Goal: Task Accomplishment & Management: Manage account settings

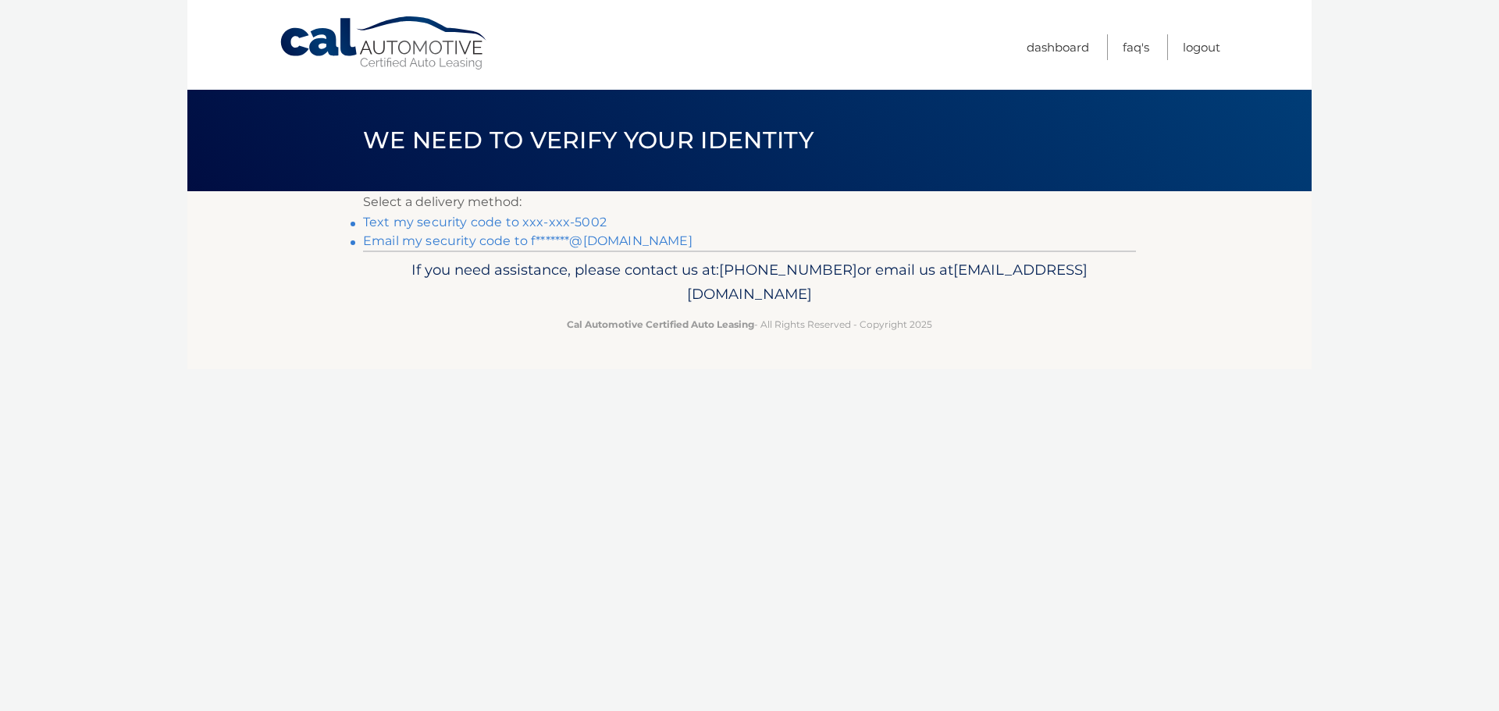
click at [419, 219] on link "Text my security code to xxx-xxx-5002" at bounding box center [485, 222] width 244 height 15
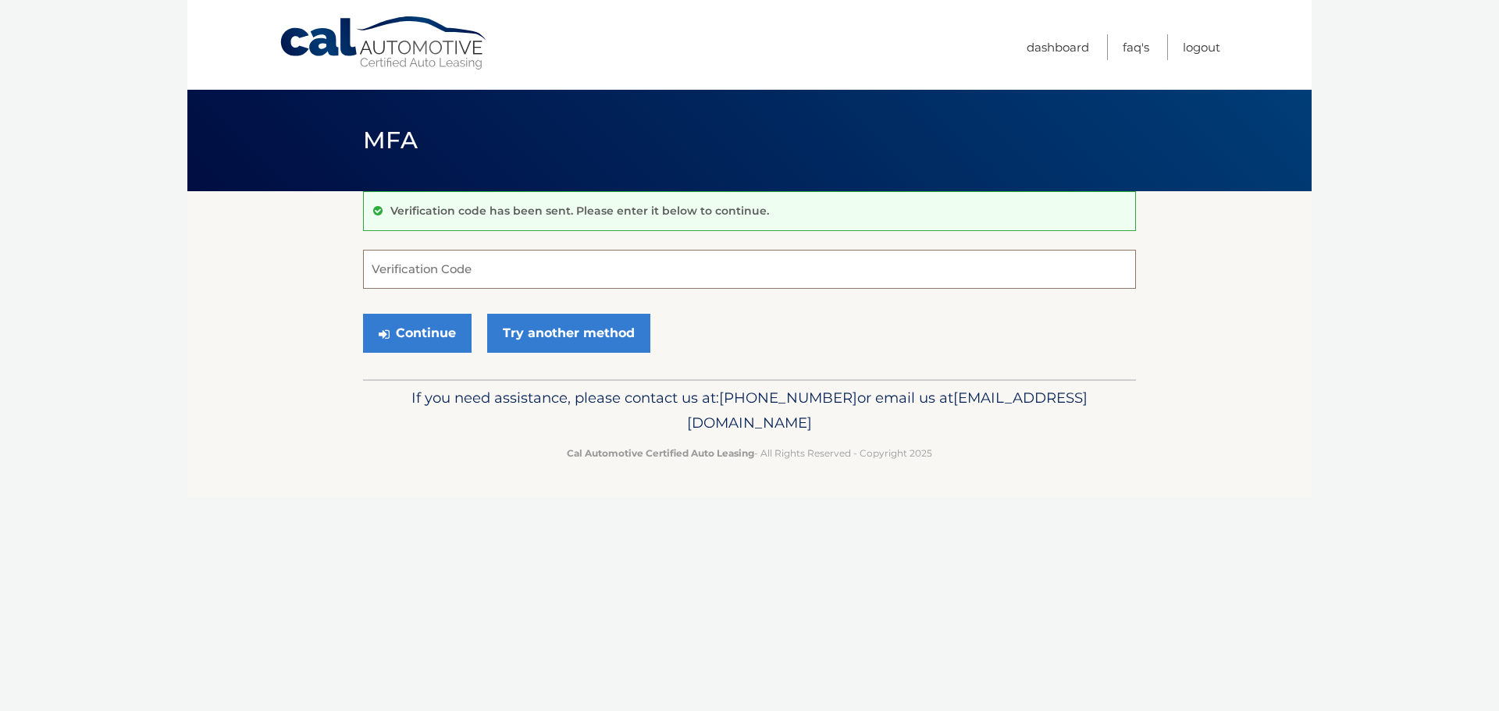
click at [422, 272] on input "Verification Code" at bounding box center [749, 269] width 773 height 39
type input "735731"
click at [418, 333] on button "Continue" at bounding box center [417, 333] width 109 height 39
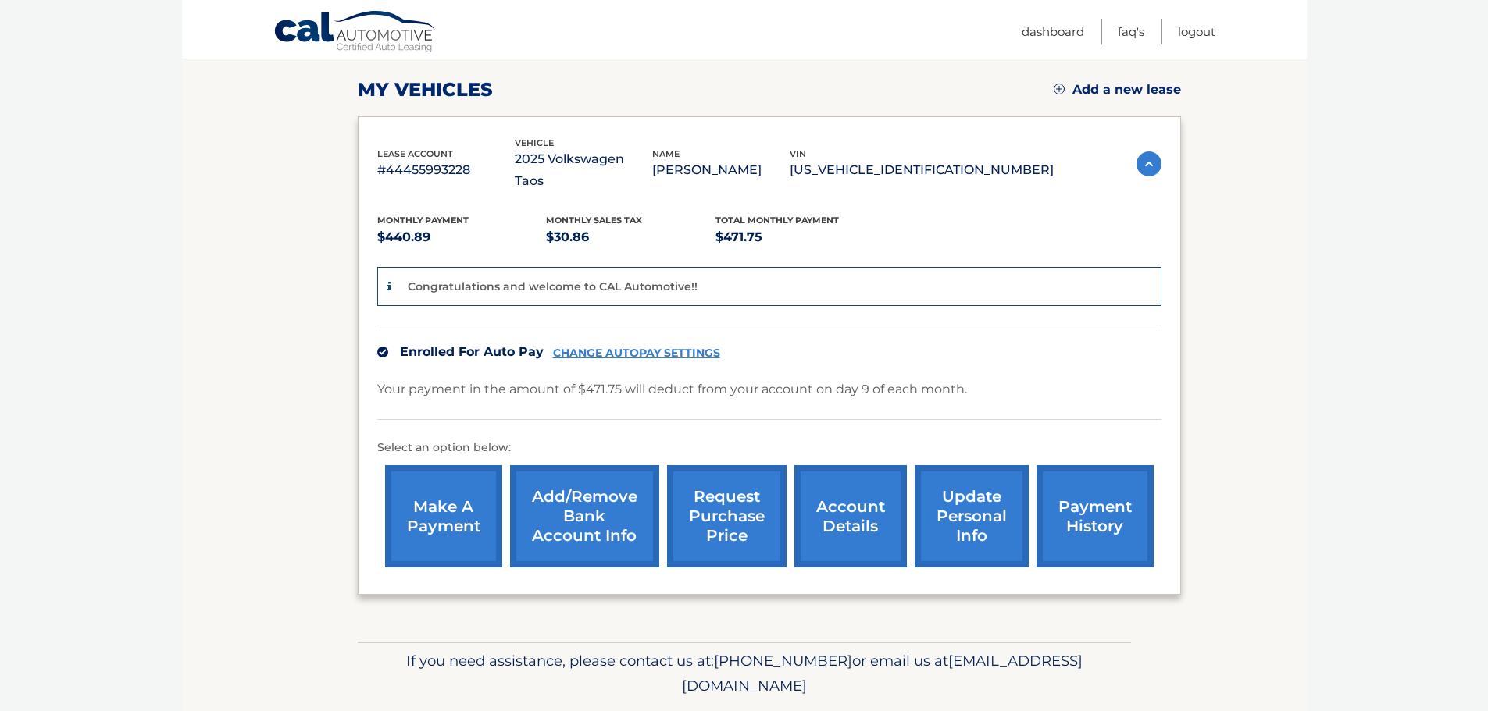
scroll to position [234, 0]
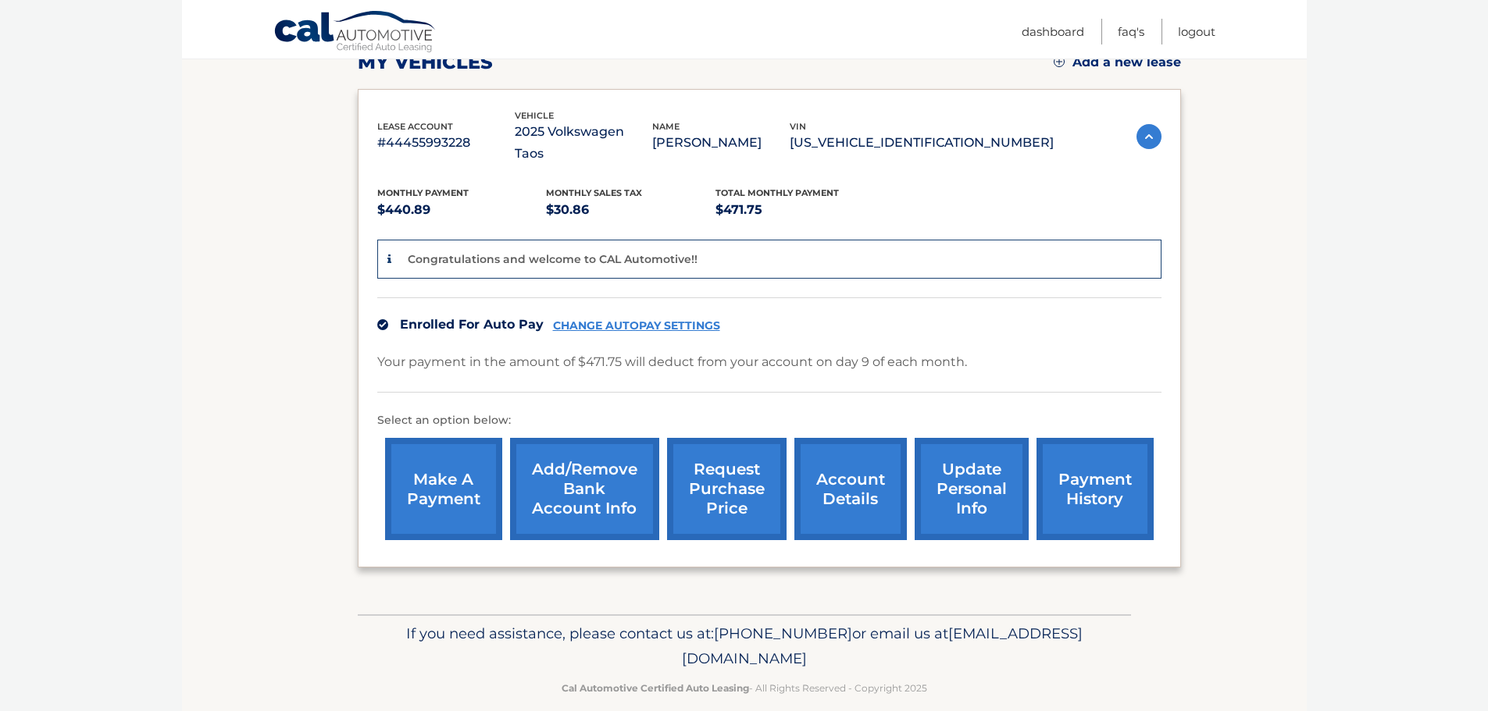
click at [831, 451] on link "account details" at bounding box center [850, 489] width 112 height 102
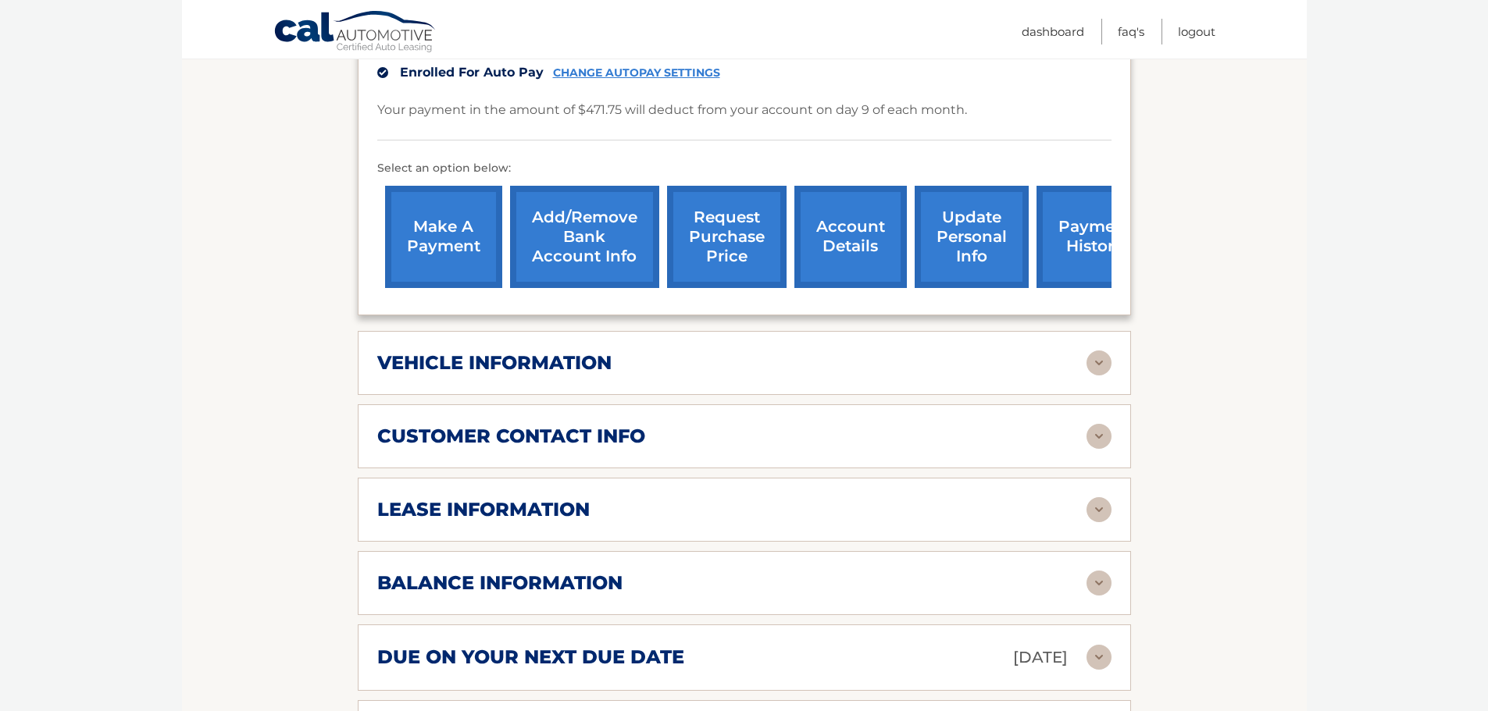
scroll to position [547, 0]
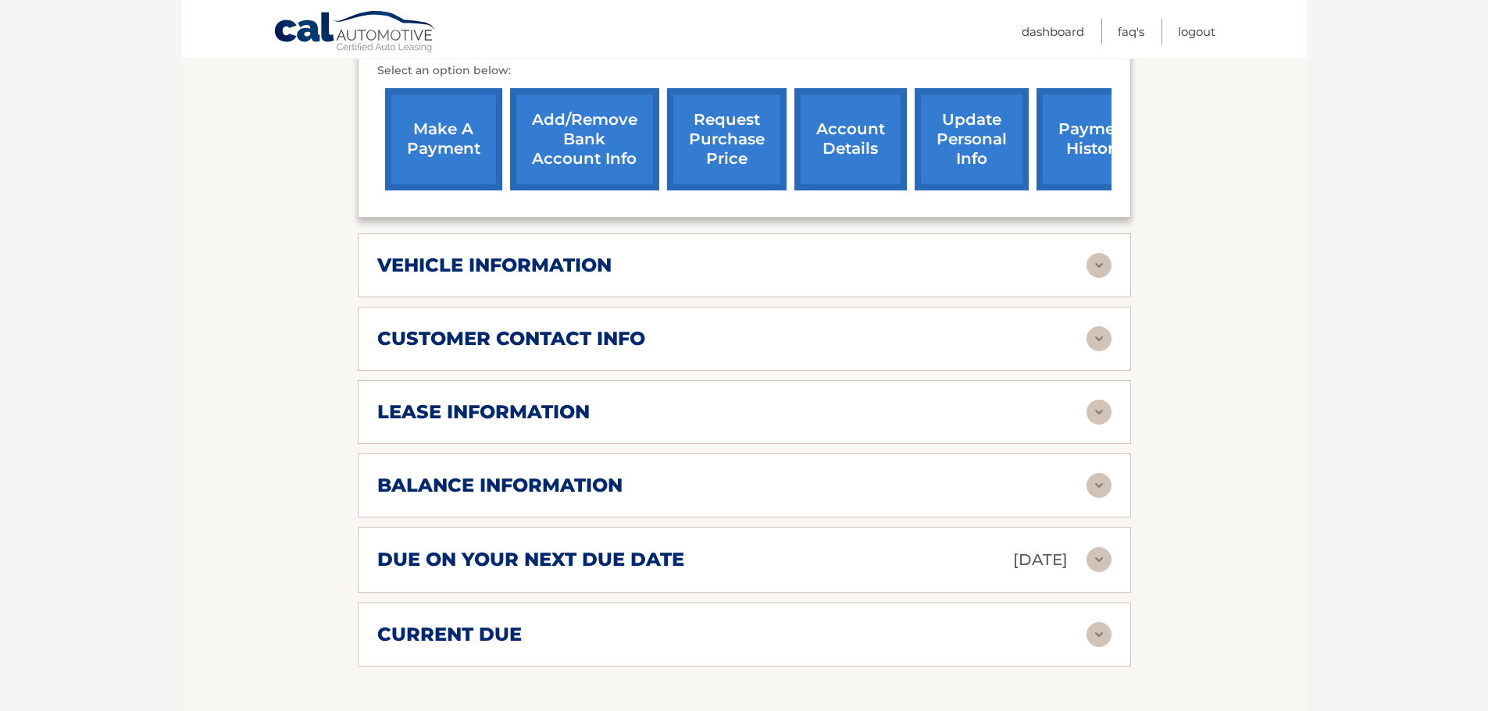
click at [1103, 400] on img at bounding box center [1098, 412] width 25 height 25
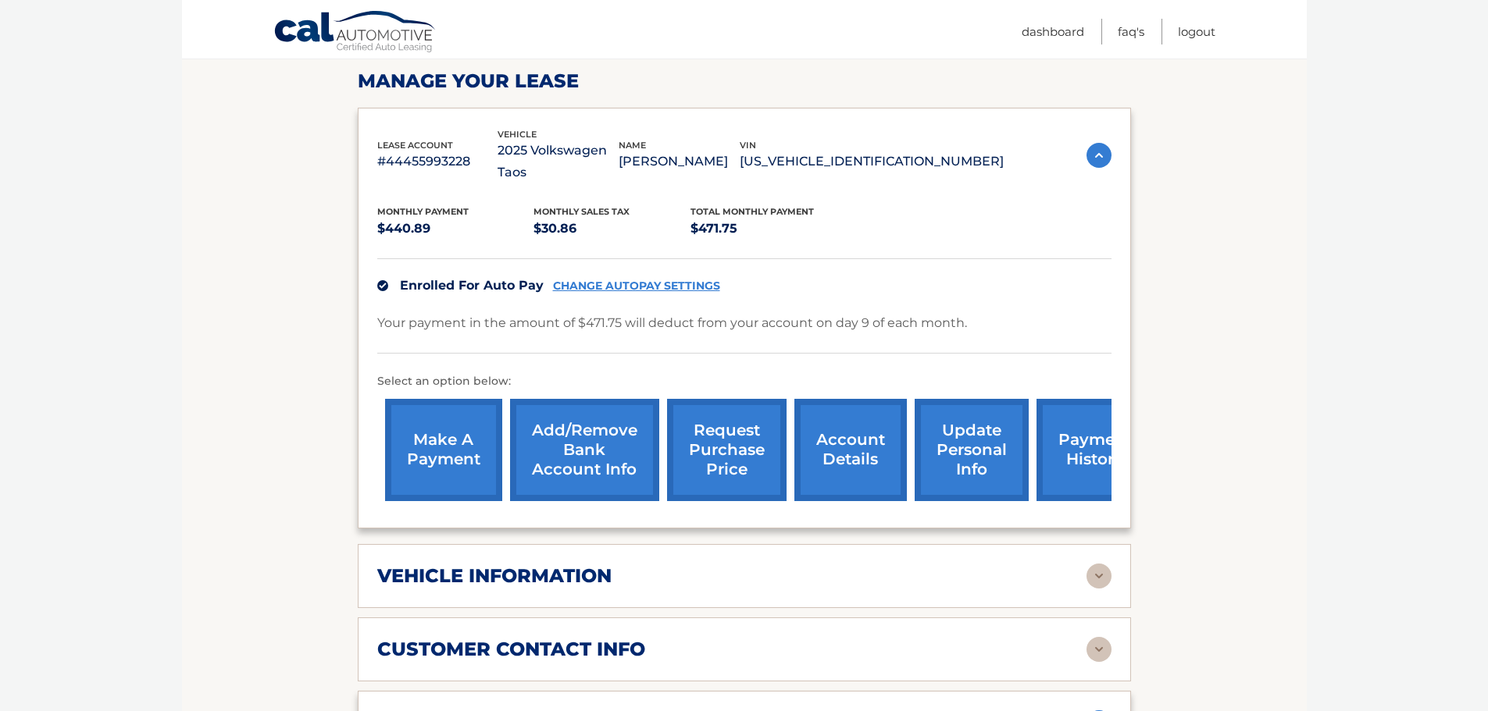
scroll to position [312, 0]
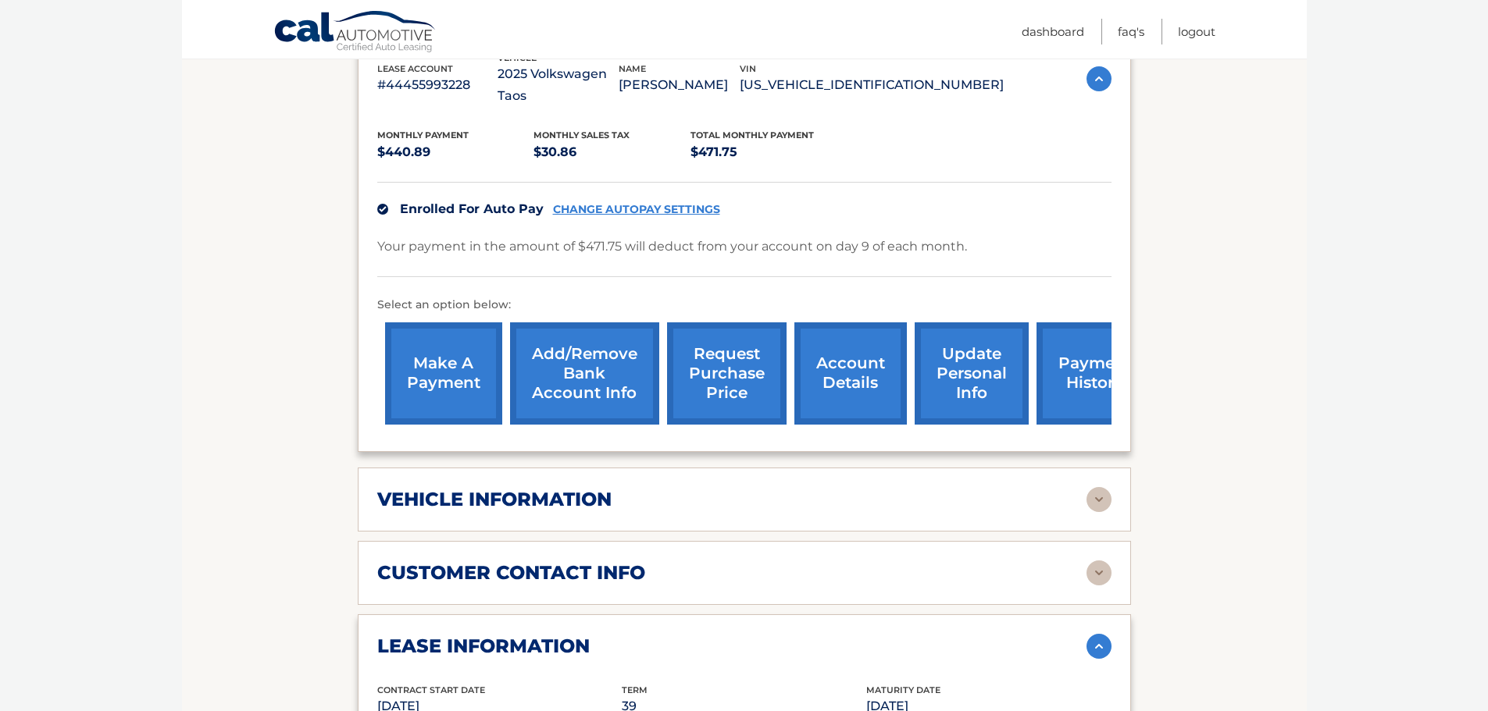
click at [862, 361] on link "account details" at bounding box center [850, 374] width 112 height 102
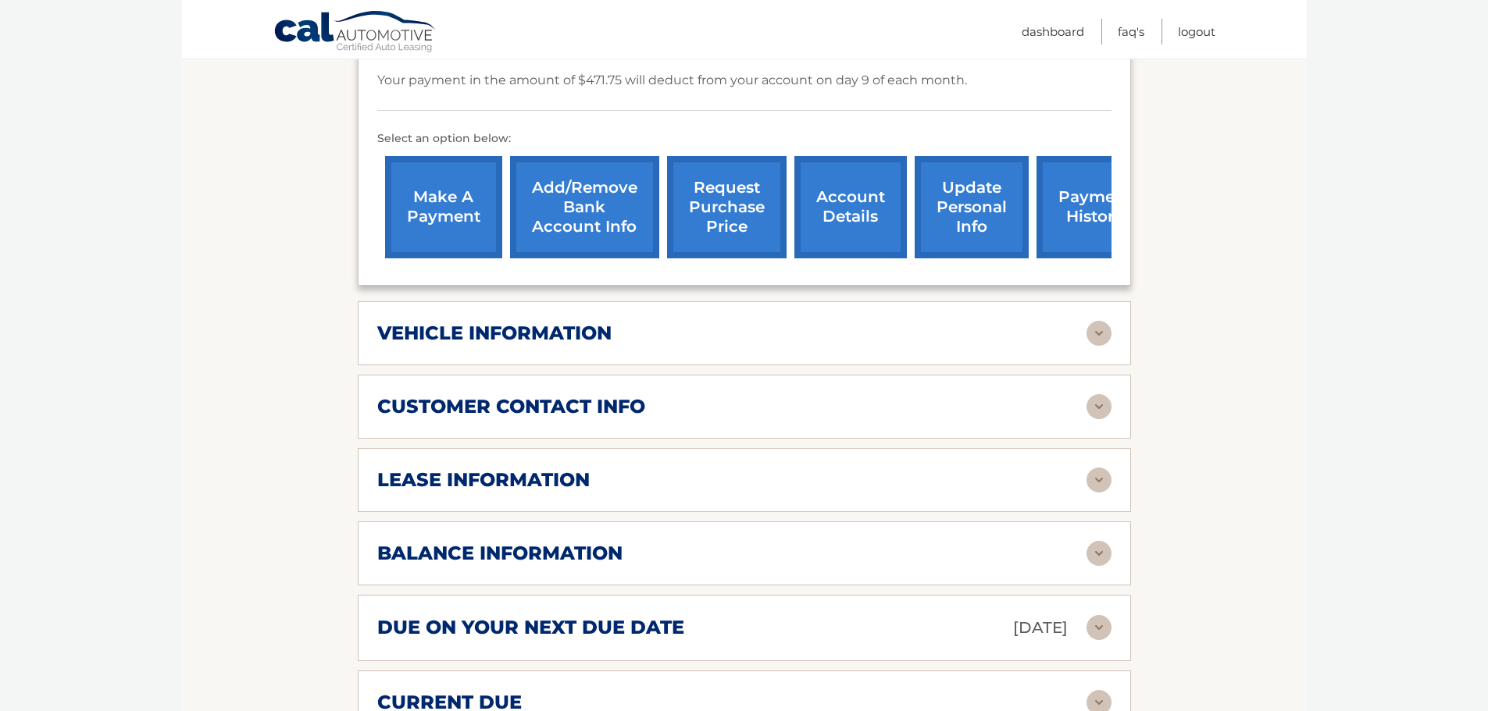
scroll to position [424, 0]
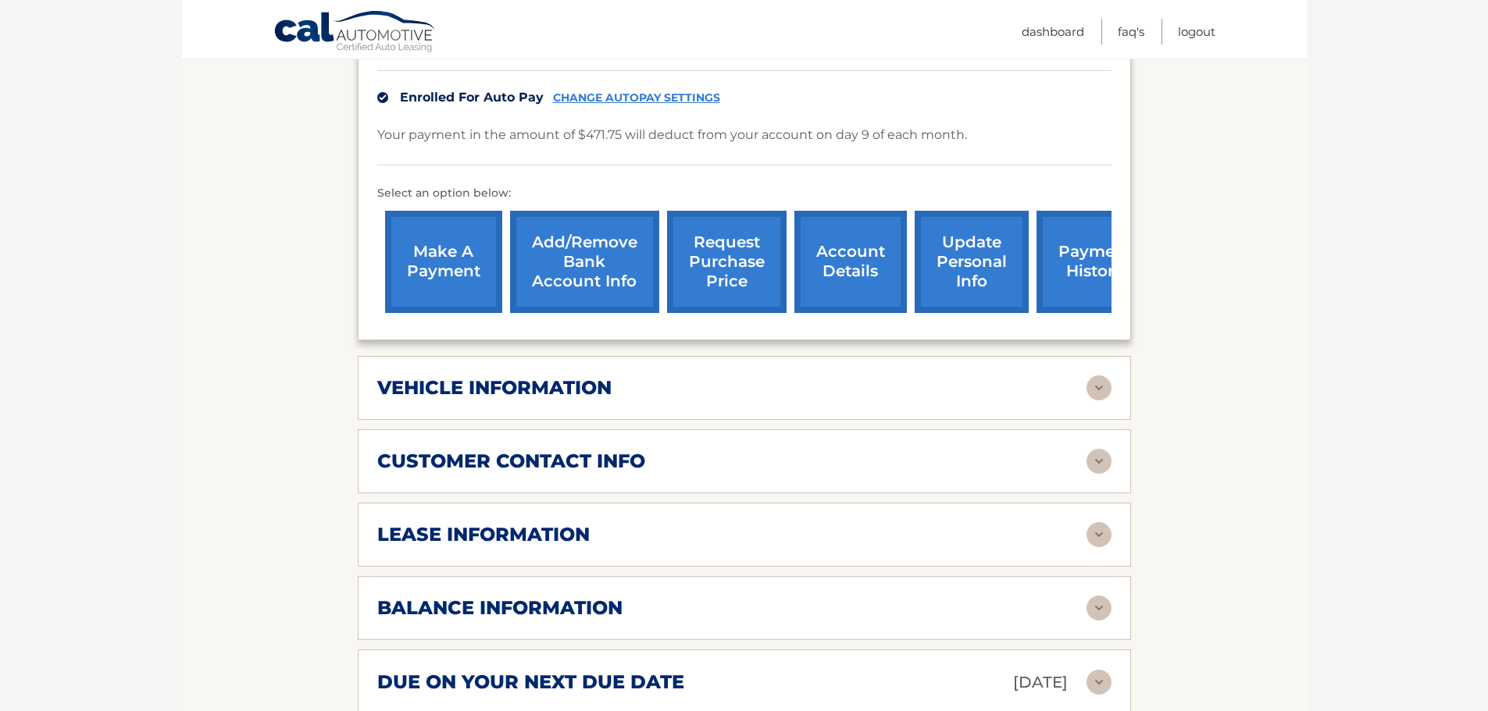
click at [1106, 376] on img at bounding box center [1098, 388] width 25 height 25
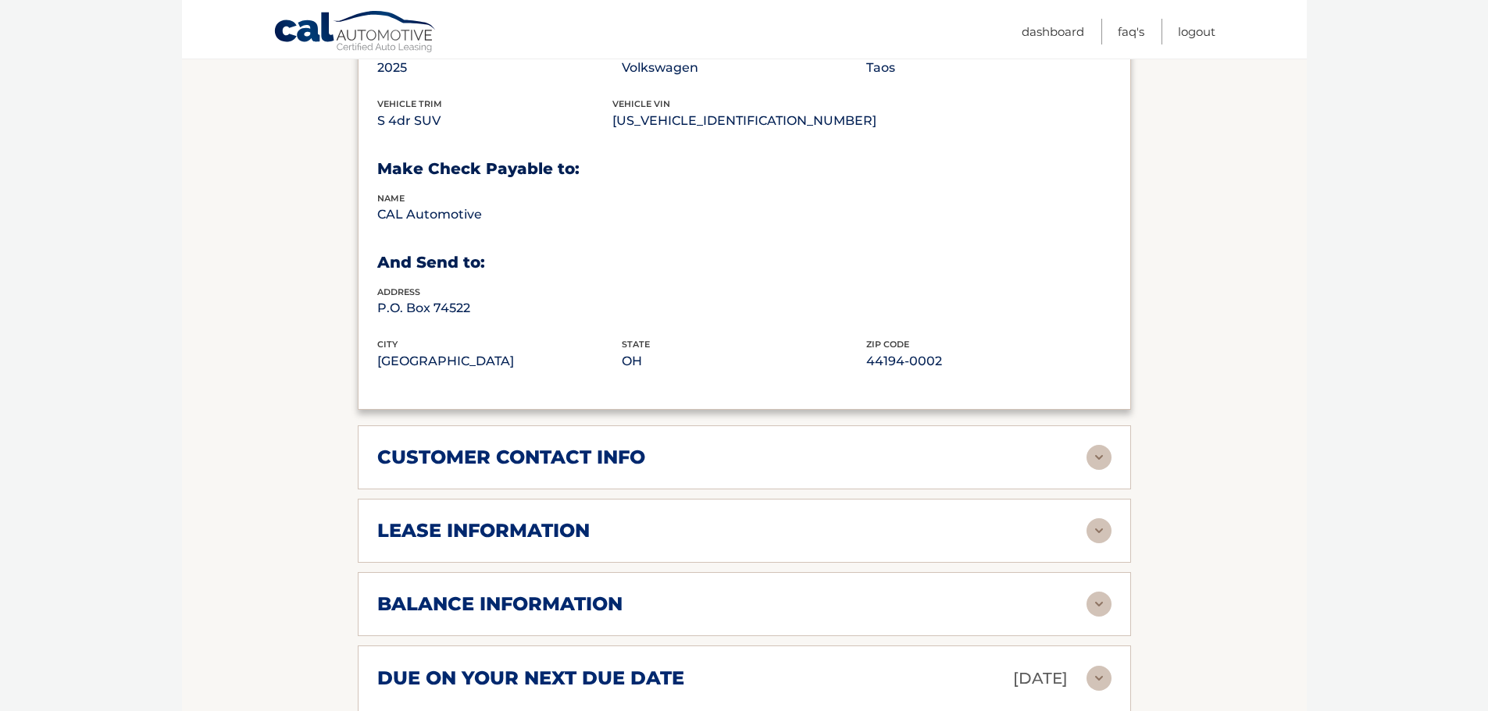
scroll to position [815, 0]
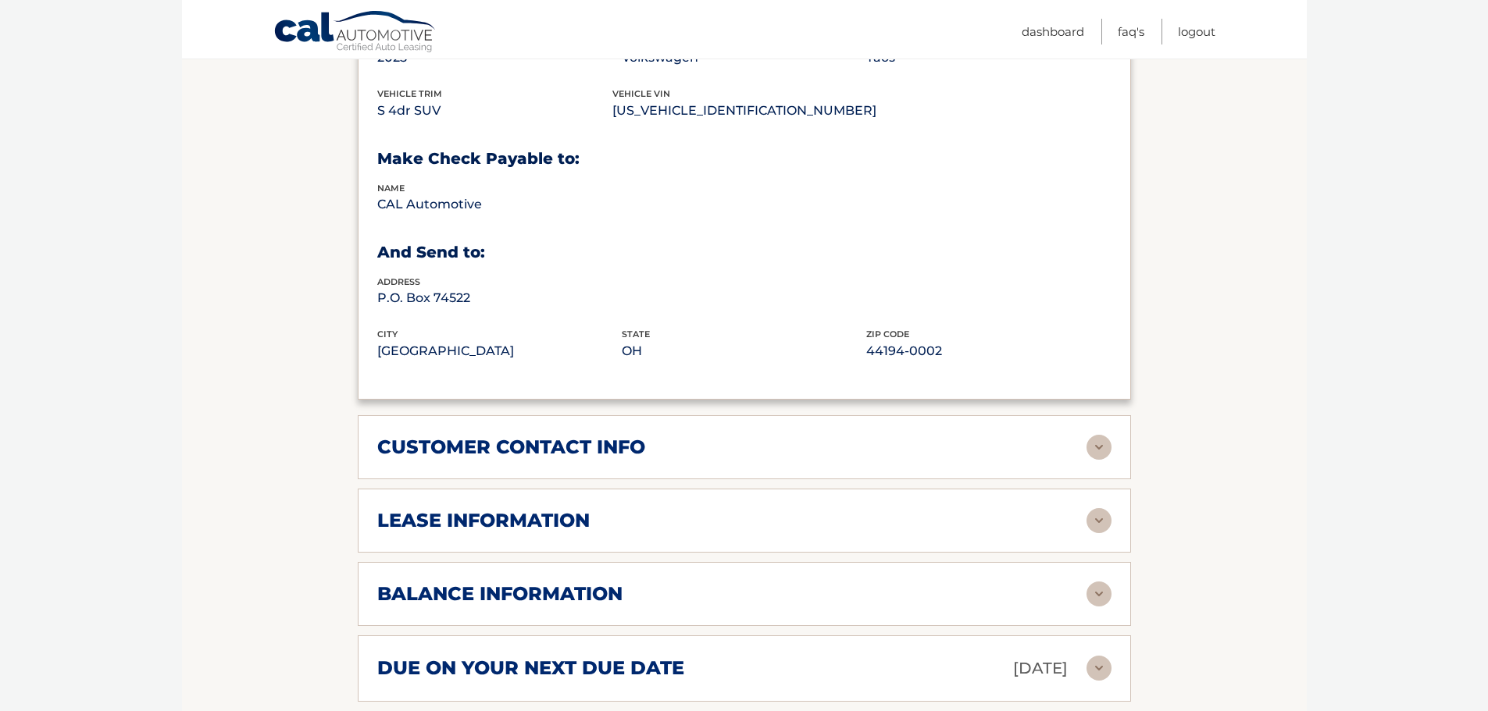
click at [1100, 435] on img at bounding box center [1098, 447] width 25 height 25
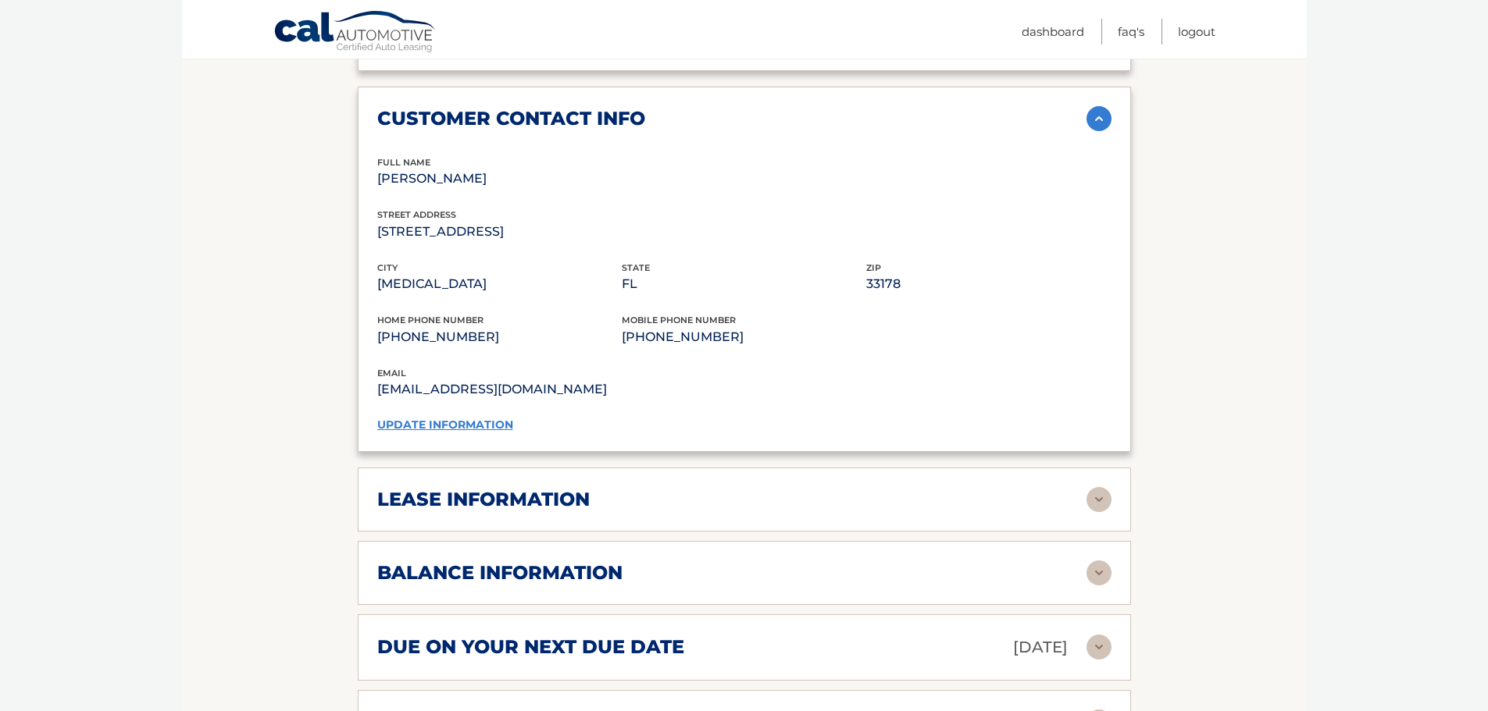
scroll to position [1127, 0]
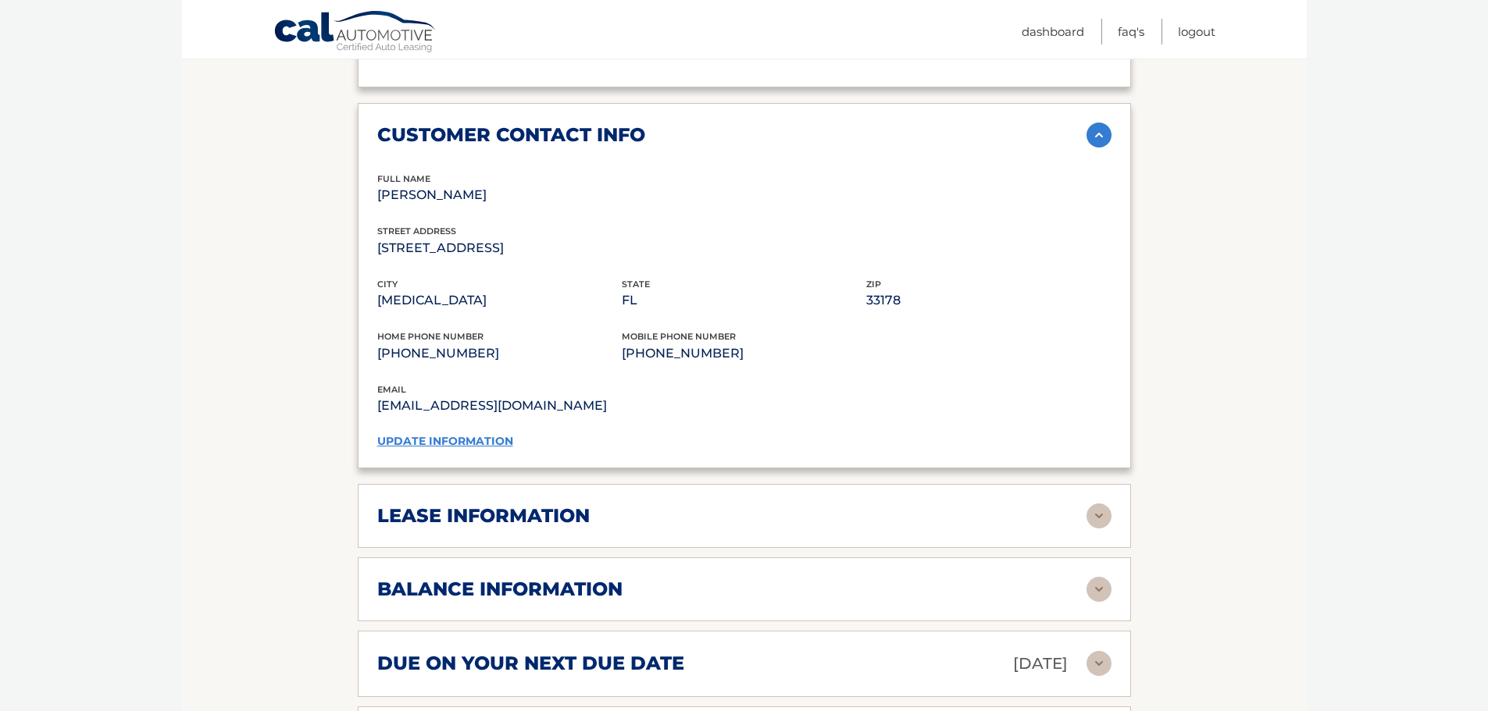
click at [485, 434] on link "update information" at bounding box center [445, 441] width 136 height 14
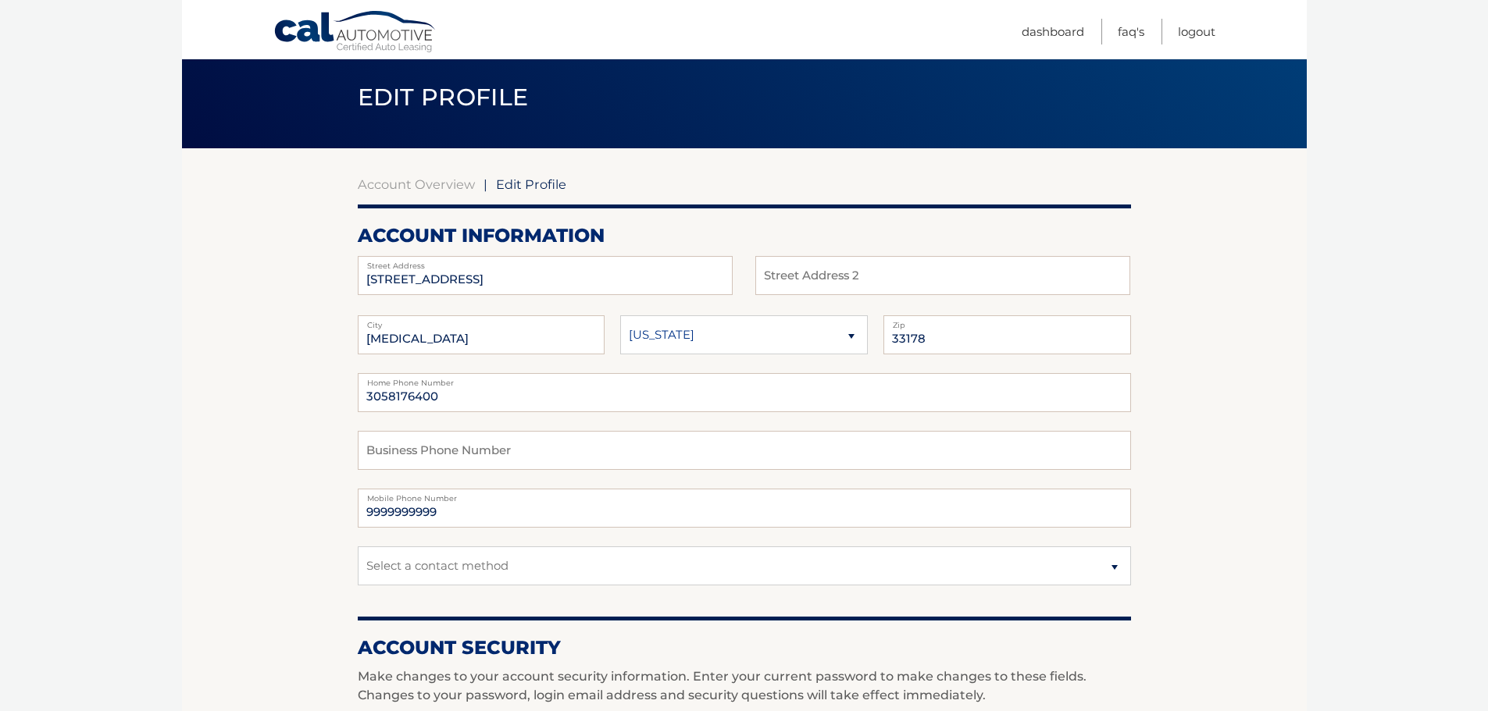
scroll to position [78, 0]
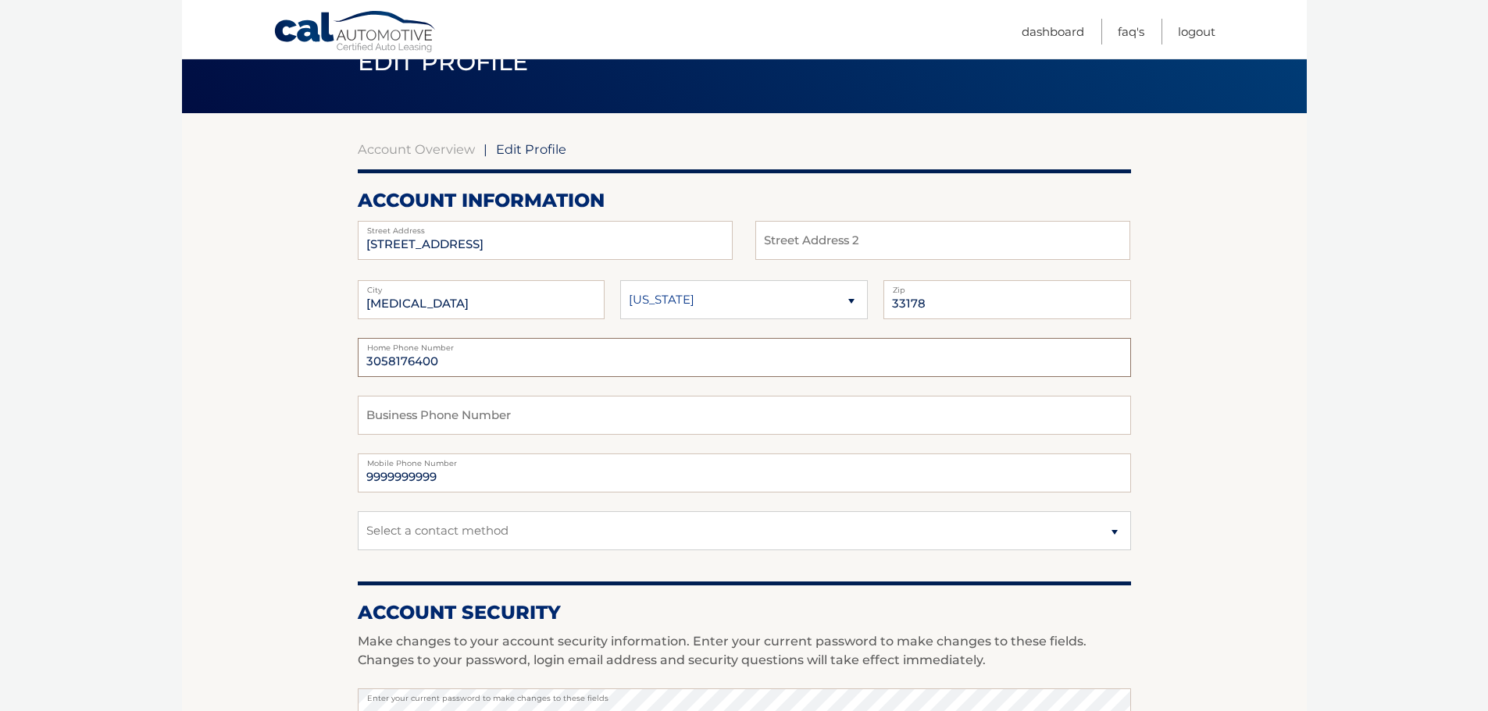
click at [389, 365] on input "3058176400" at bounding box center [744, 357] width 773 height 39
type input "3053025002"
click at [230, 406] on section "Account Overview | Edit Profile account information 11277 NW 88TH TER Street Ad…" at bounding box center [744, 681] width 1125 height 1137
drag, startPoint x: 455, startPoint y: 472, endPoint x: 213, endPoint y: 472, distance: 241.3
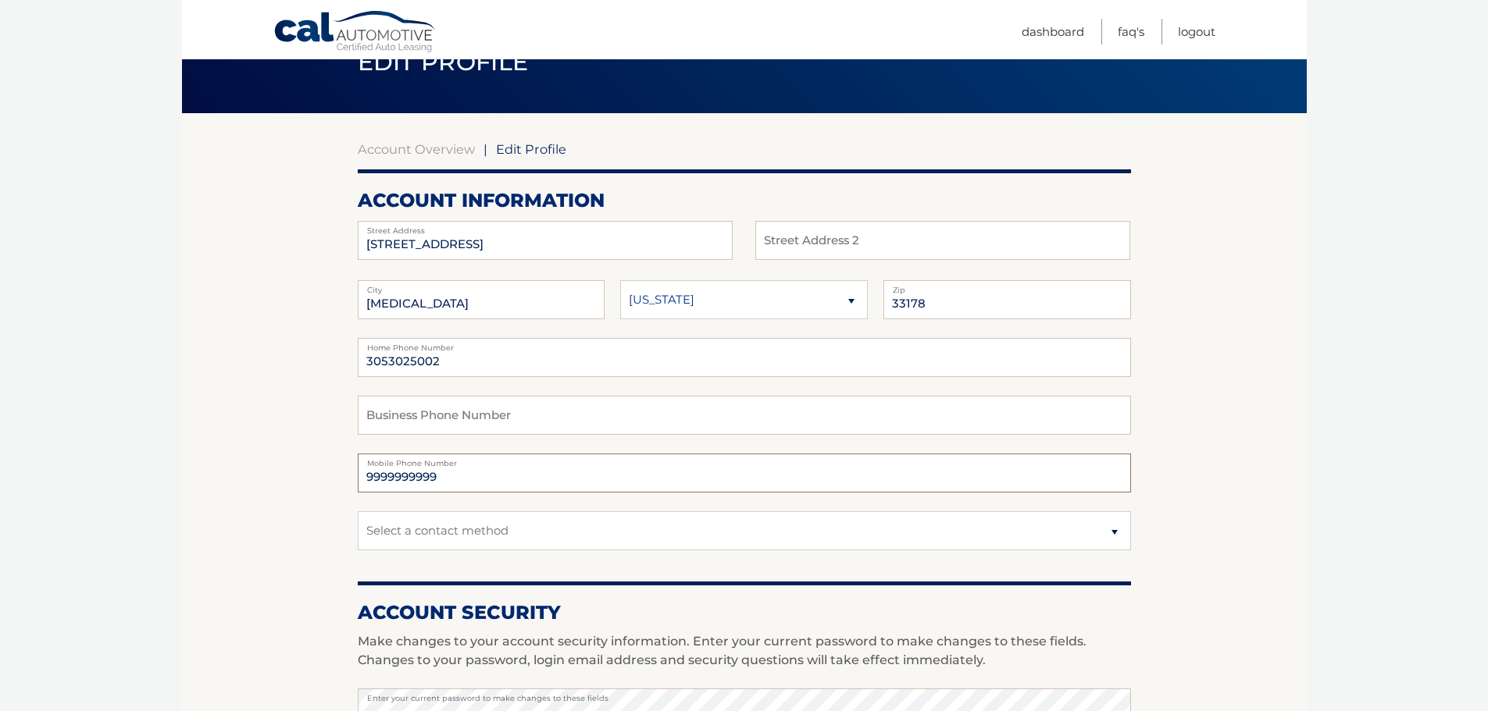
click at [214, 472] on section "Account Overview | Edit Profile account information 11277 NW 88TH TER Street Ad…" at bounding box center [744, 681] width 1125 height 1137
type input "3053025002"
click at [211, 470] on section "Account Overview | Edit Profile account information 11277 NW 88TH TER Street Ad…" at bounding box center [744, 681] width 1125 height 1137
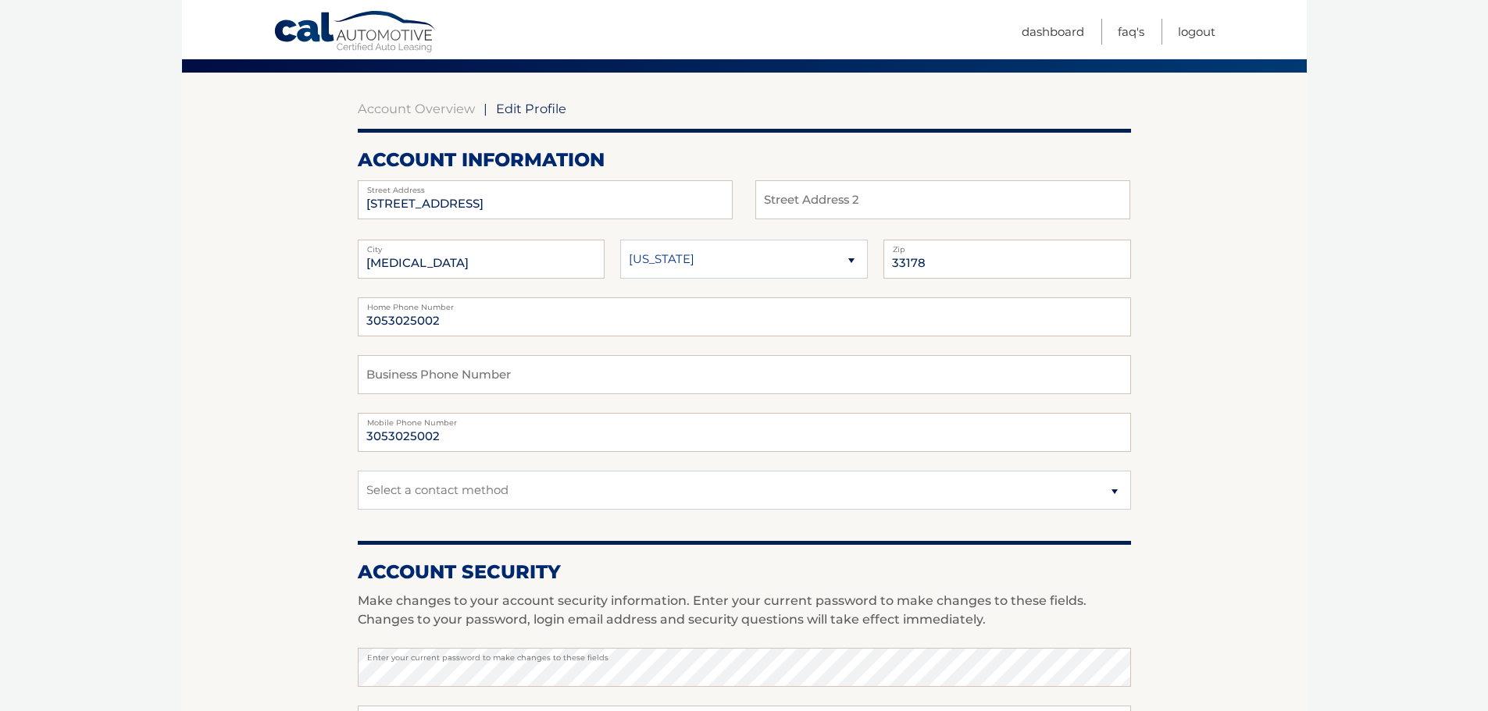
scroll to position [156, 0]
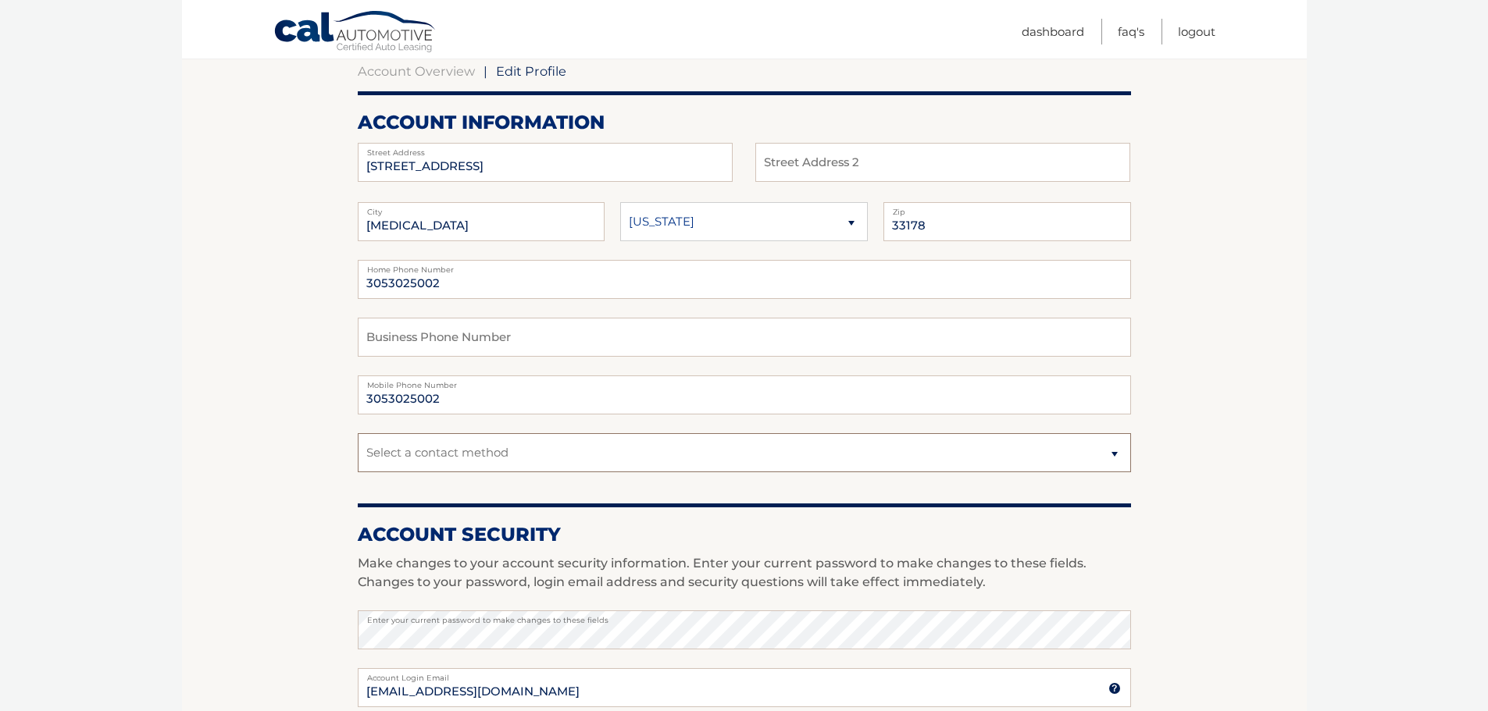
click at [476, 455] on select "Select a contact method Mobile Home" at bounding box center [744, 452] width 773 height 39
select select "1"
click at [358, 433] on select "Select a contact method Mobile Home" at bounding box center [744, 452] width 773 height 39
click at [247, 444] on section "Account Overview | Edit Profile account information 11277 NW 88TH TER Street Ad…" at bounding box center [744, 603] width 1125 height 1137
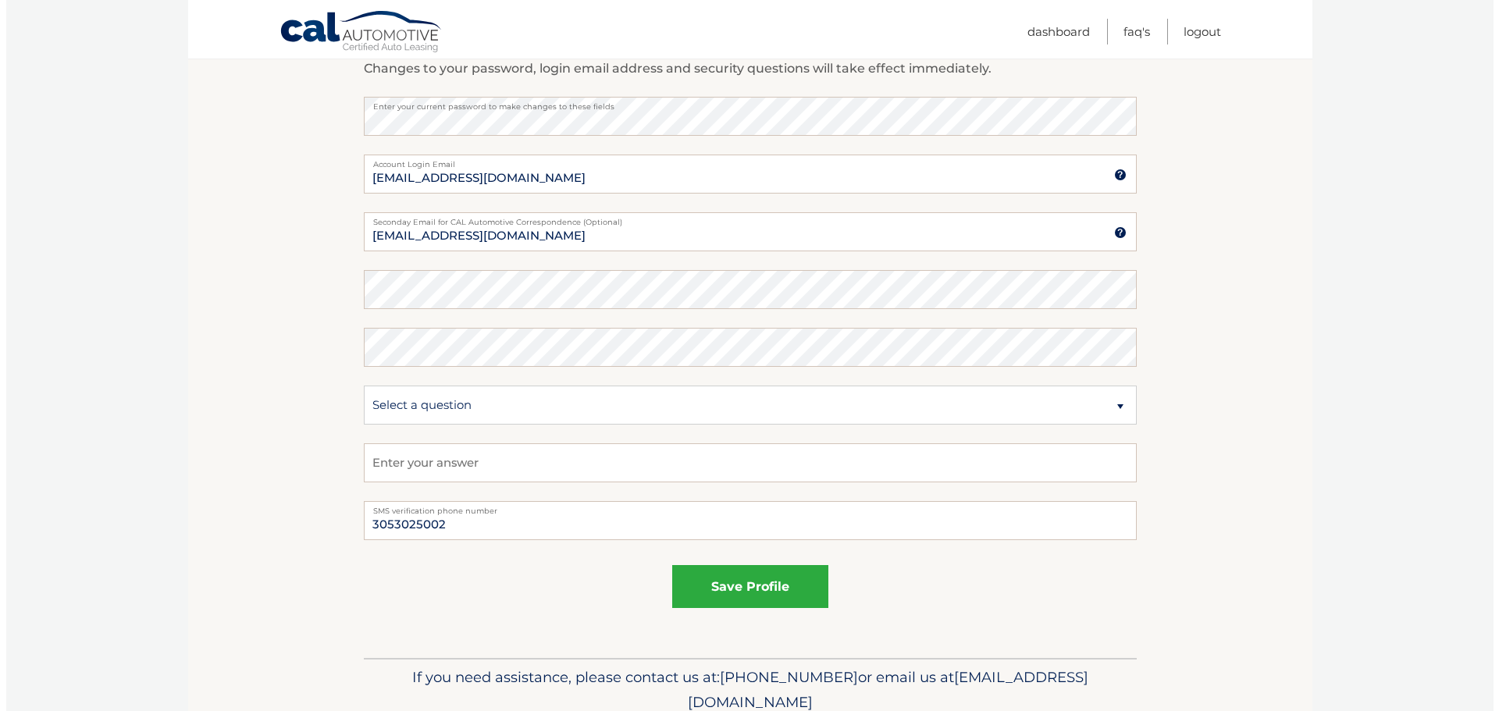
scroll to position [703, 0]
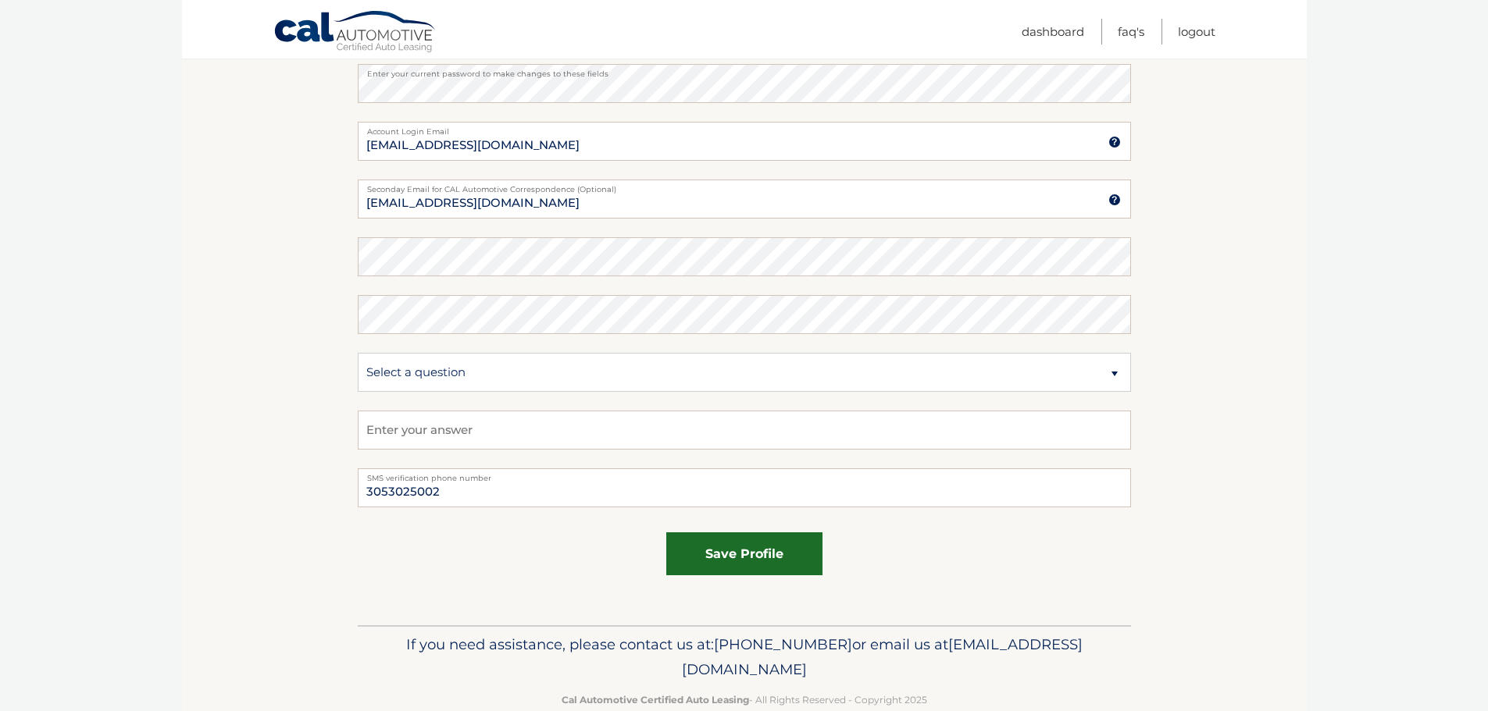
click at [747, 561] on button "save profile" at bounding box center [744, 554] width 156 height 43
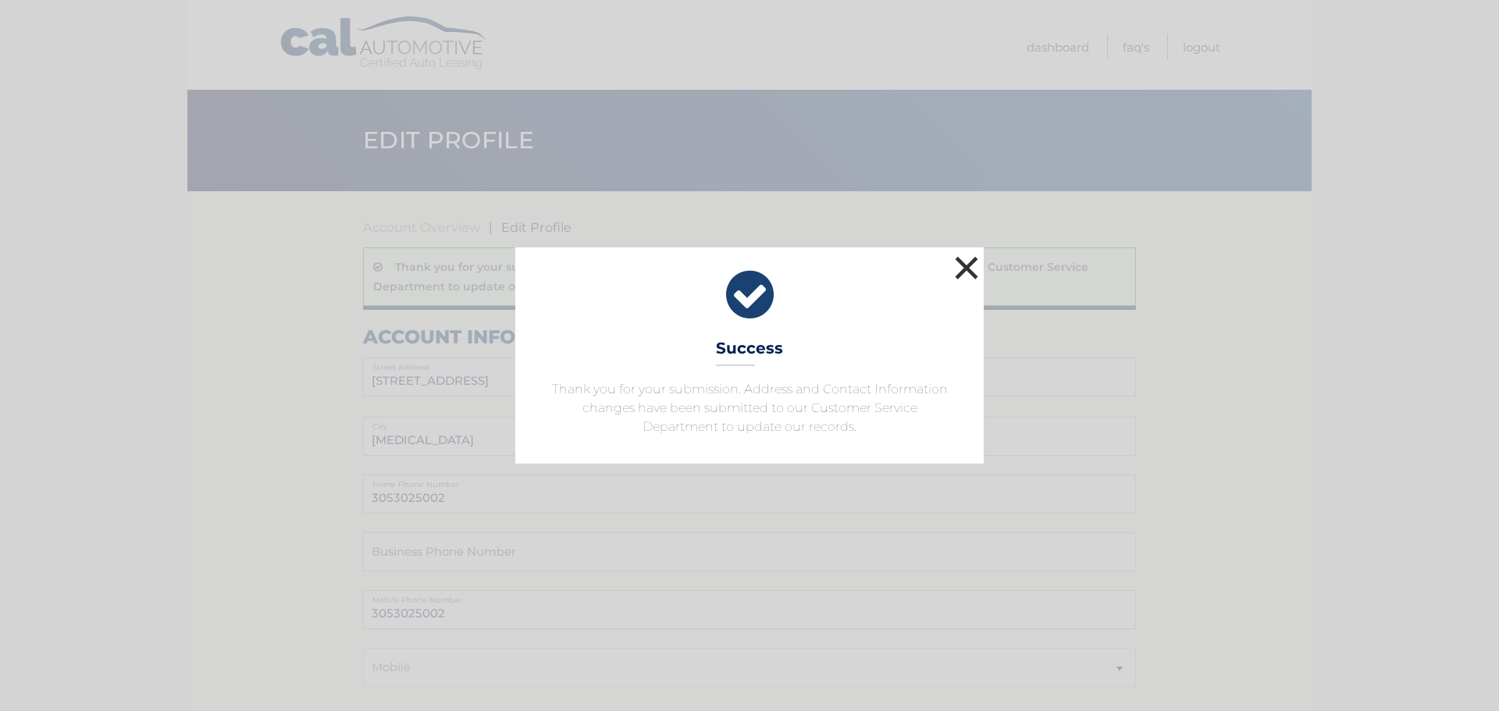
click at [957, 269] on button "×" at bounding box center [966, 267] width 31 height 31
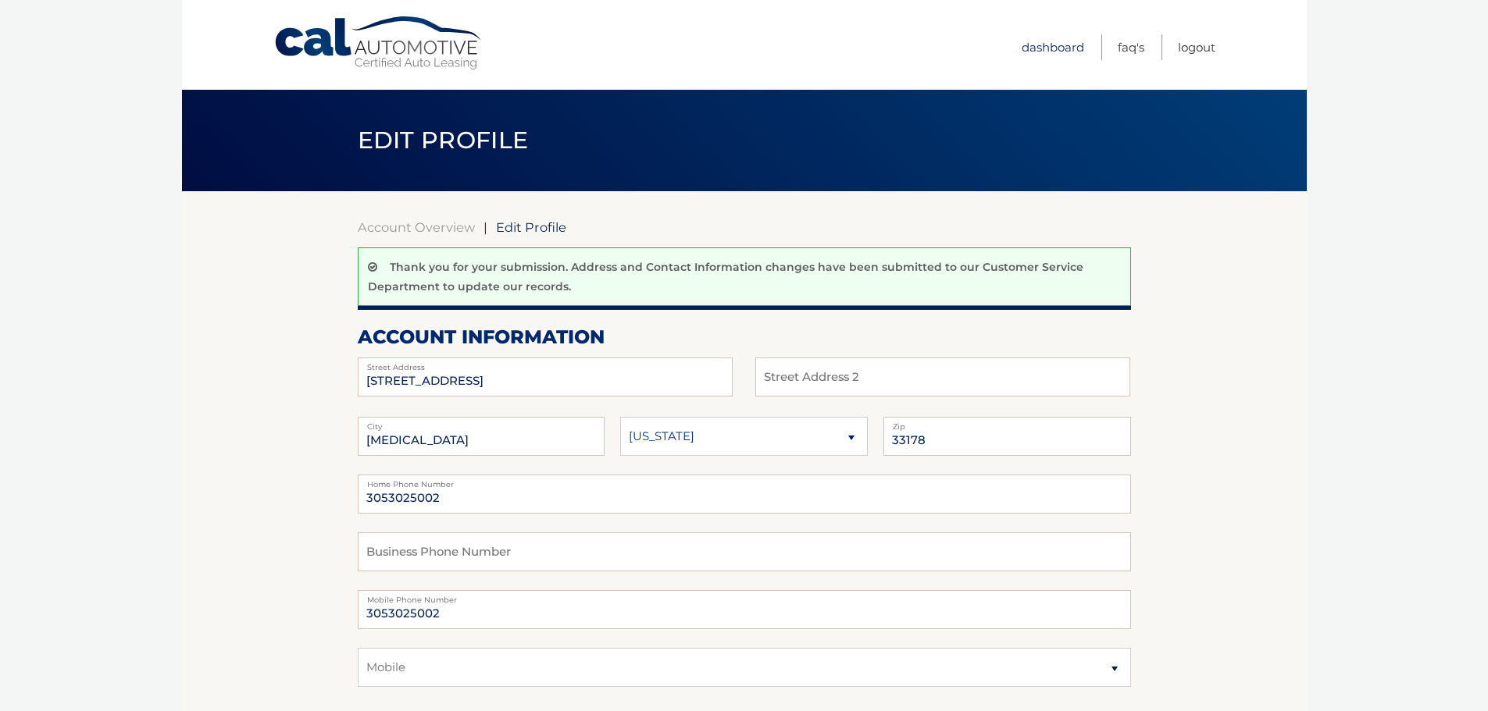
click at [1054, 51] on link "Dashboard" at bounding box center [1052, 47] width 62 height 26
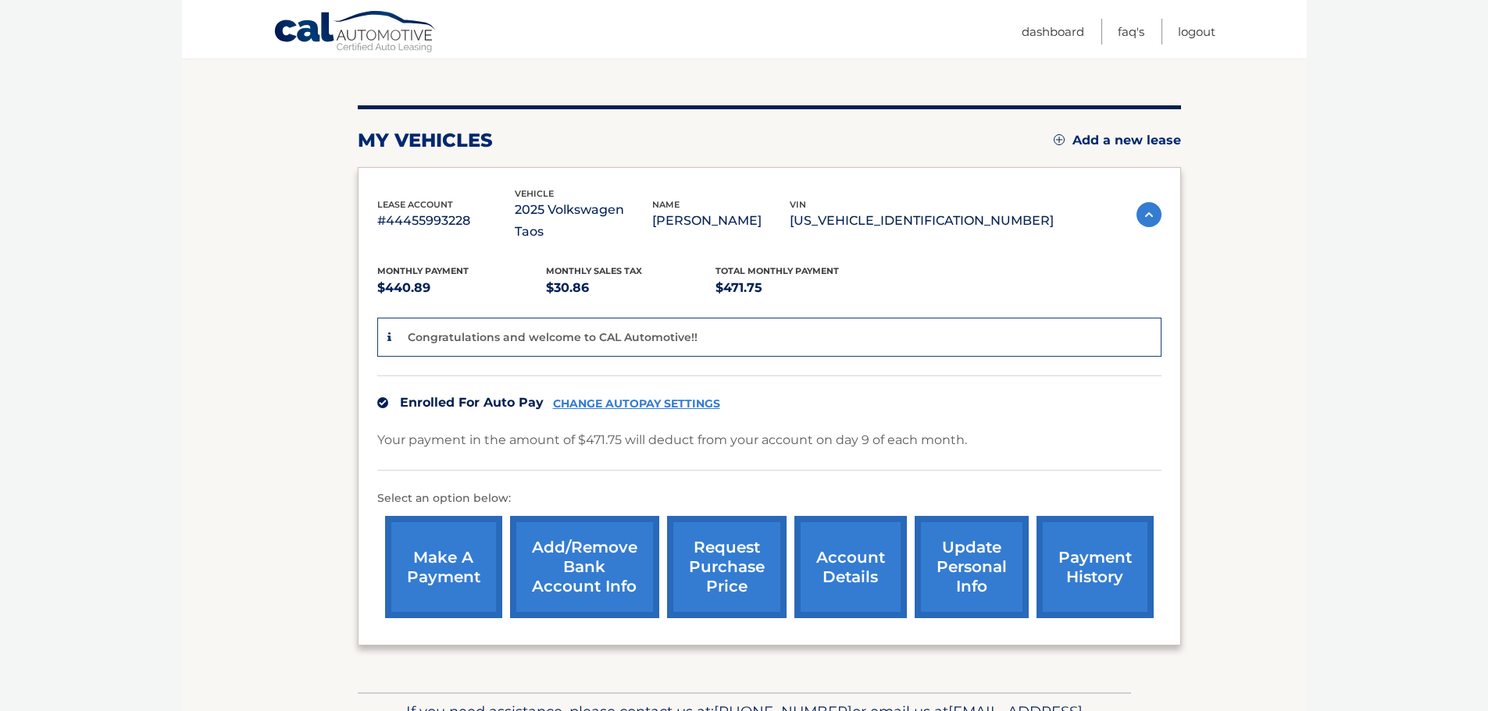
scroll to position [234, 0]
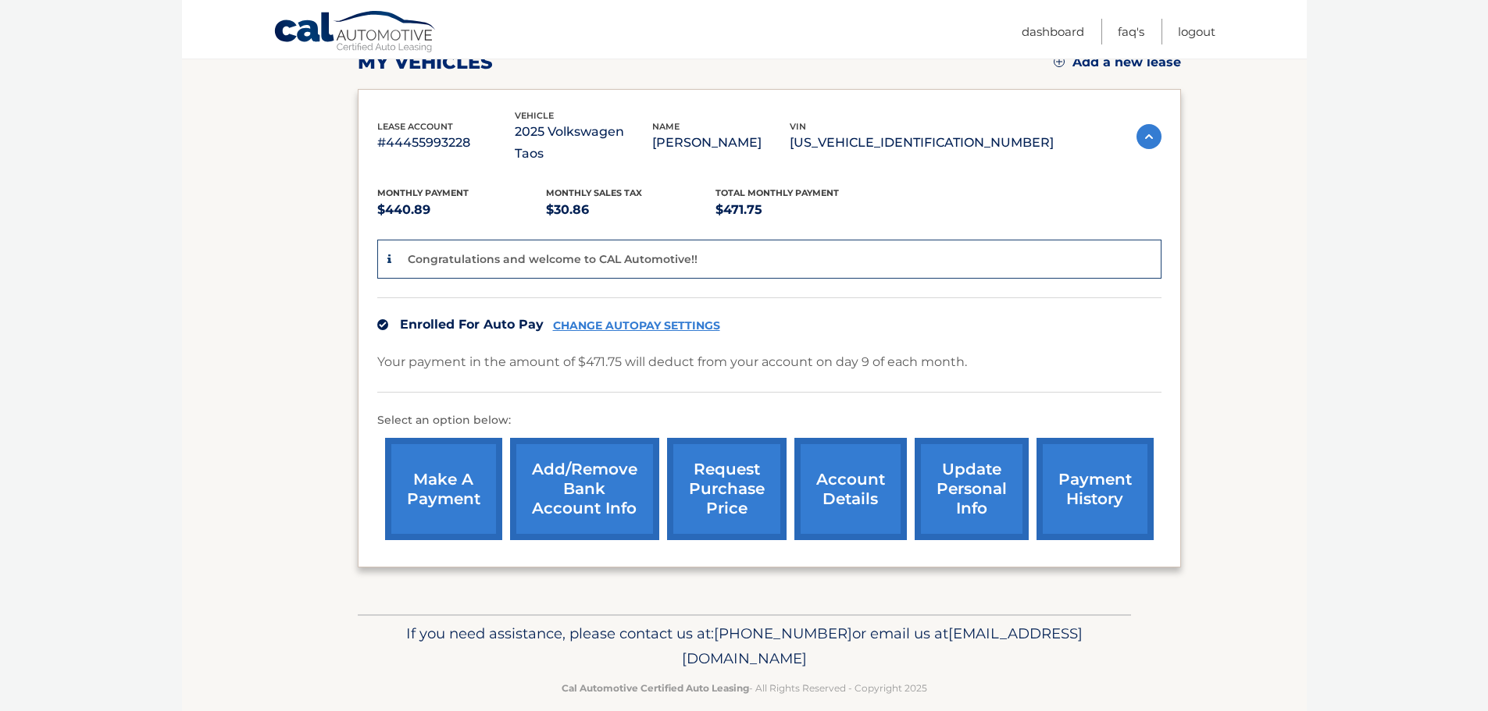
click at [866, 471] on link "account details" at bounding box center [850, 489] width 112 height 102
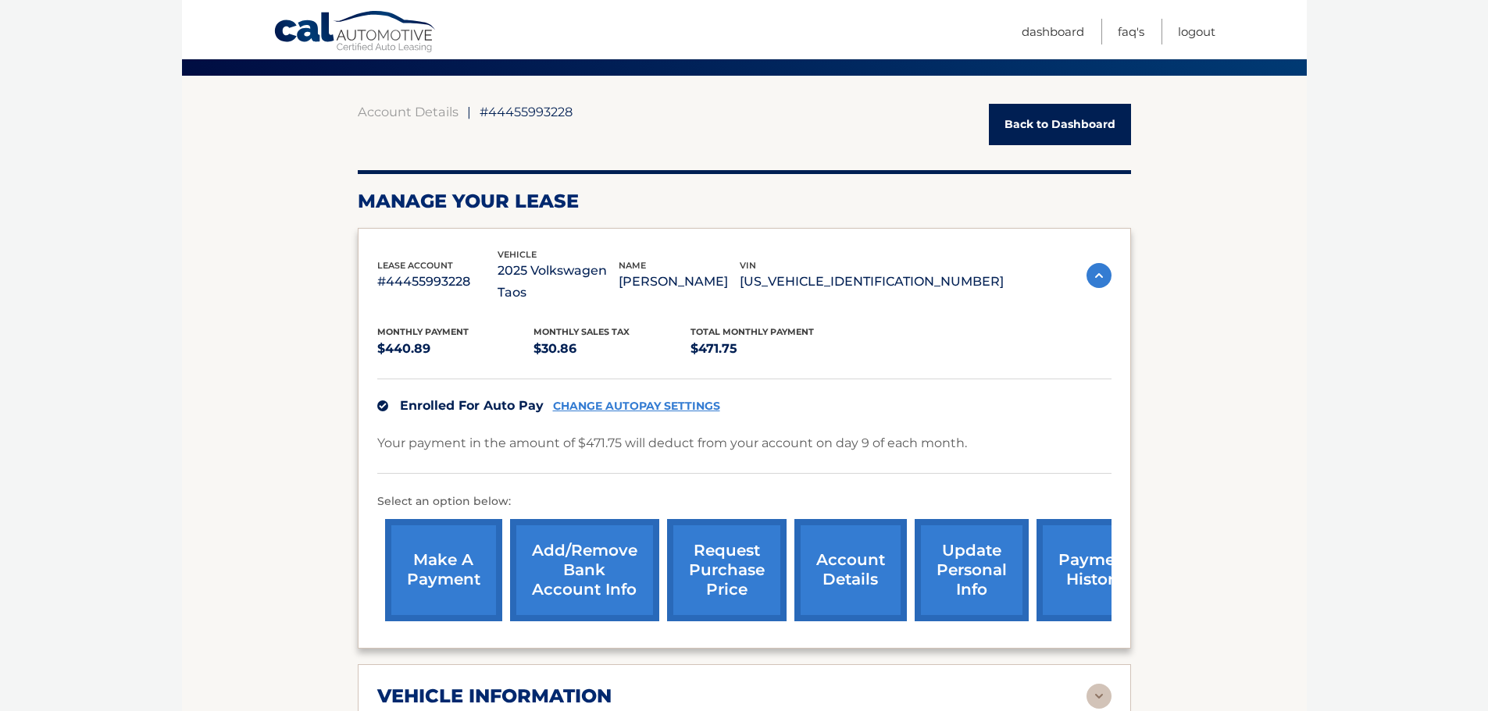
scroll to position [112, 0]
